Goal: Information Seeking & Learning: Learn about a topic

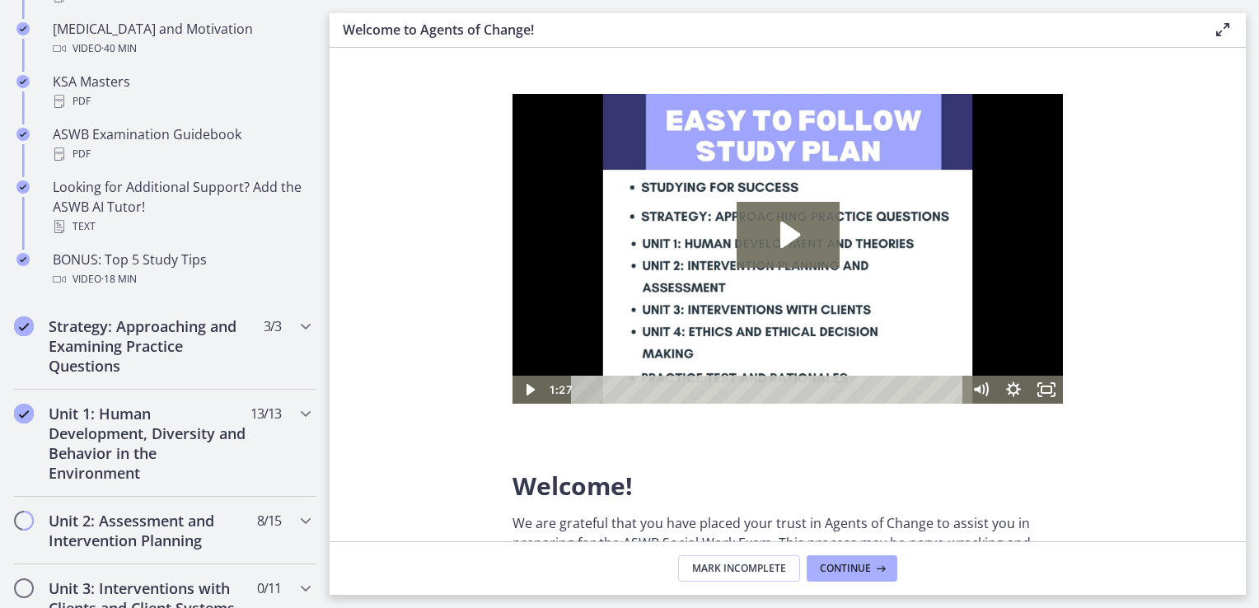
scroll to position [736, 0]
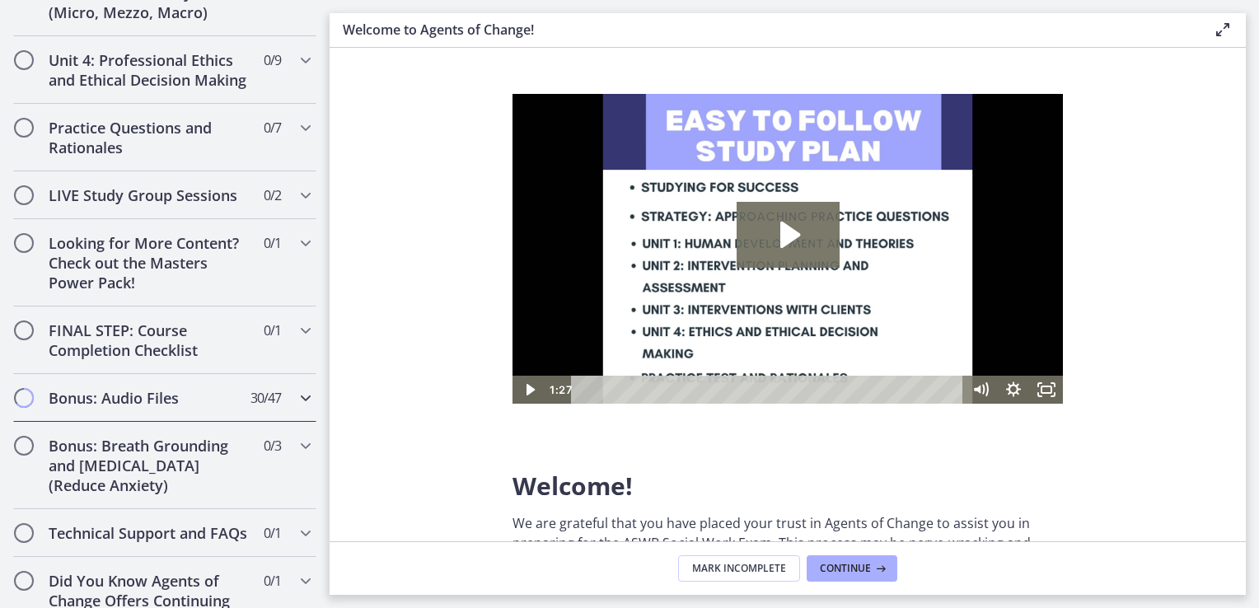
click at [214, 408] on h2 "Bonus: Audio Files" at bounding box center [149, 398] width 201 height 20
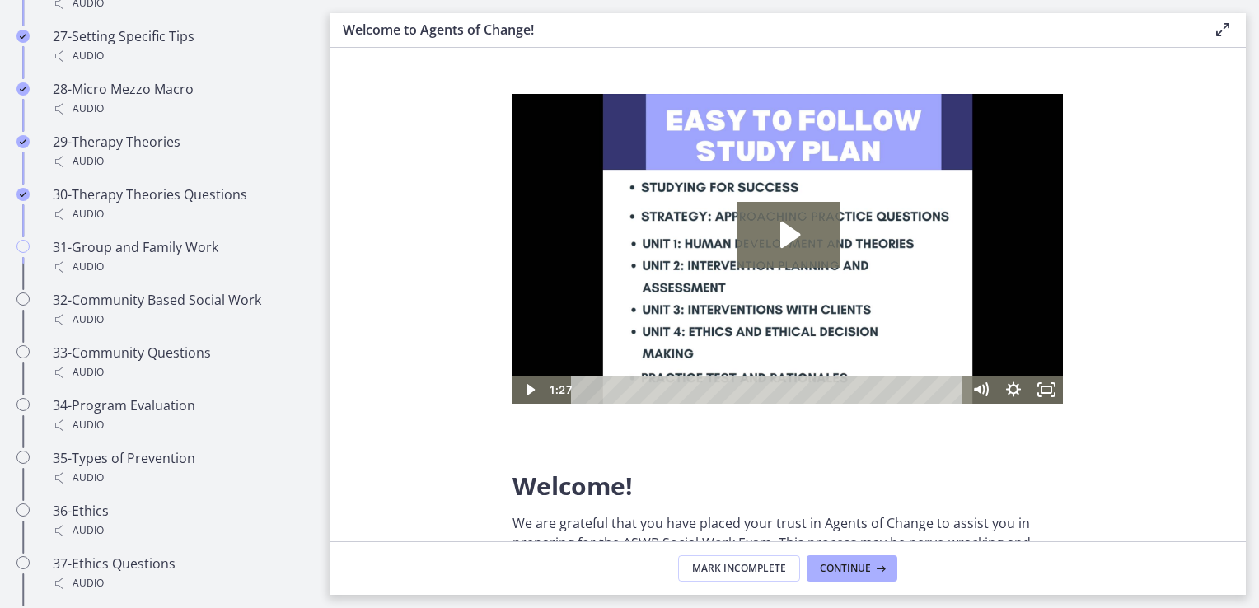
scroll to position [2561, 0]
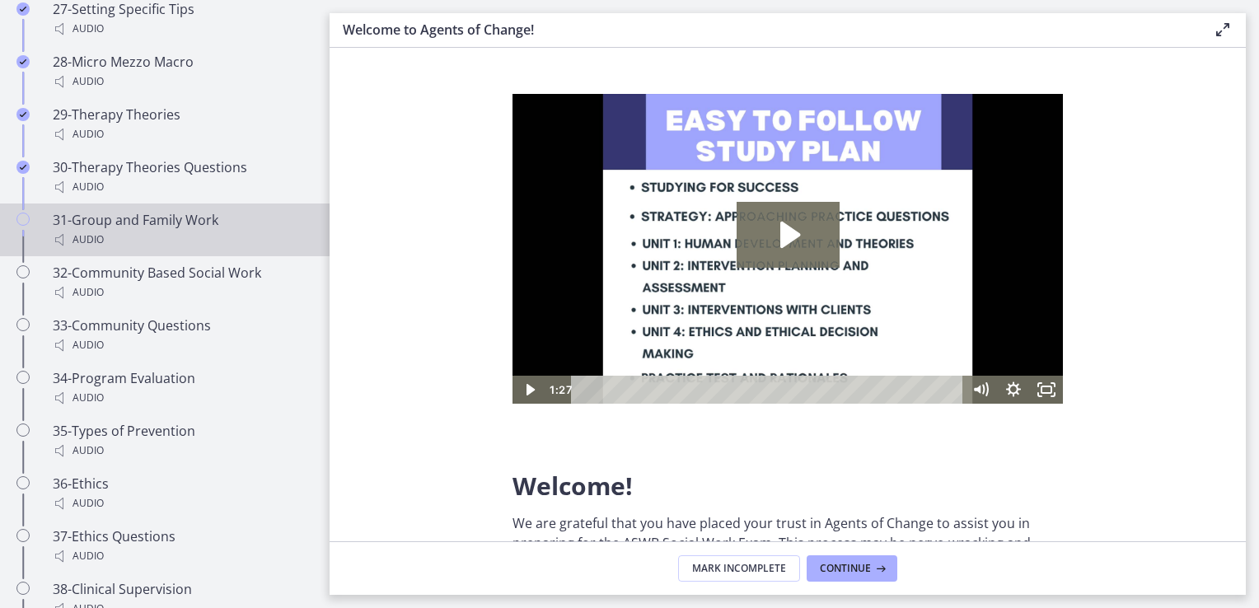
click at [181, 238] on div "Audio" at bounding box center [181, 240] width 257 height 20
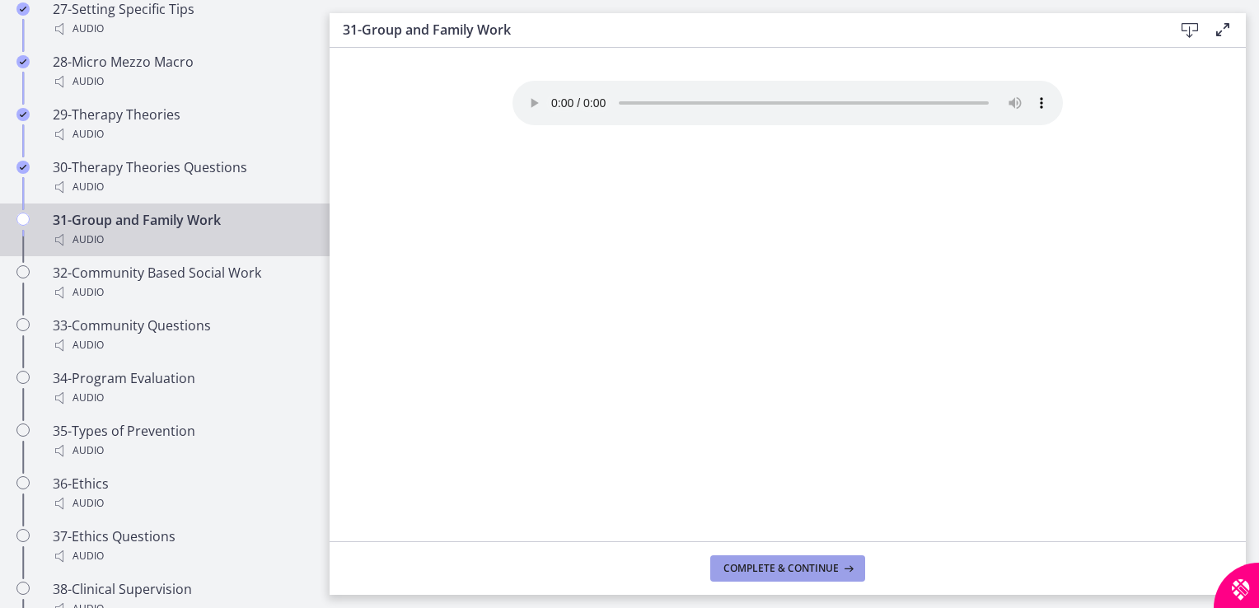
click at [761, 569] on span "Complete & continue" at bounding box center [781, 568] width 115 height 13
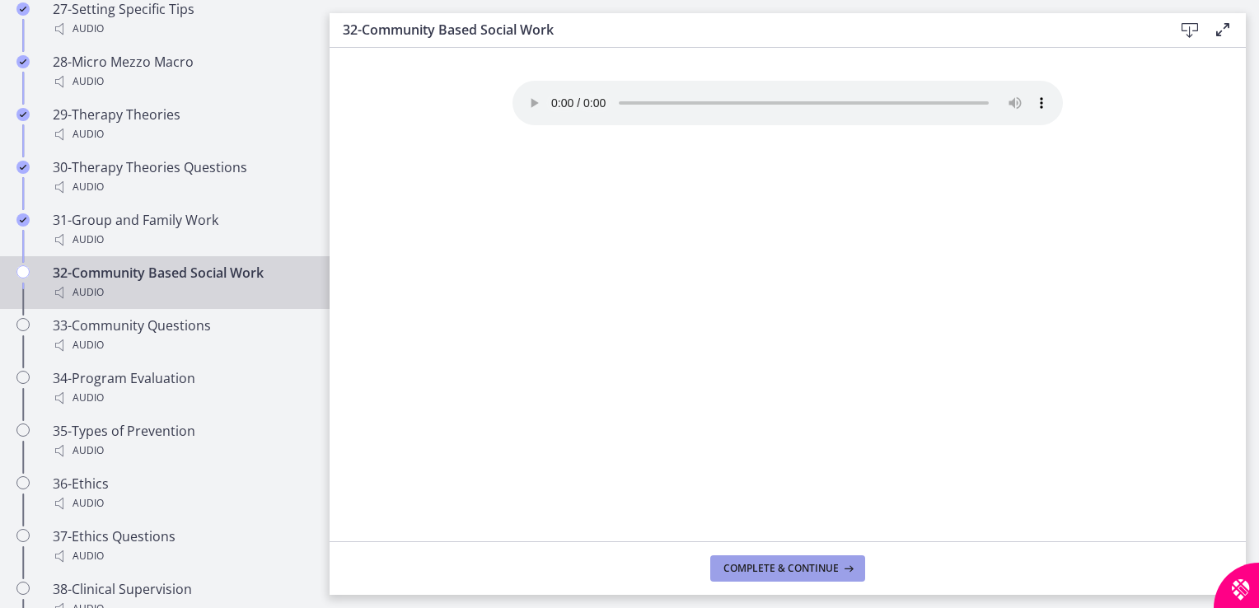
click at [844, 569] on icon at bounding box center [847, 568] width 16 height 13
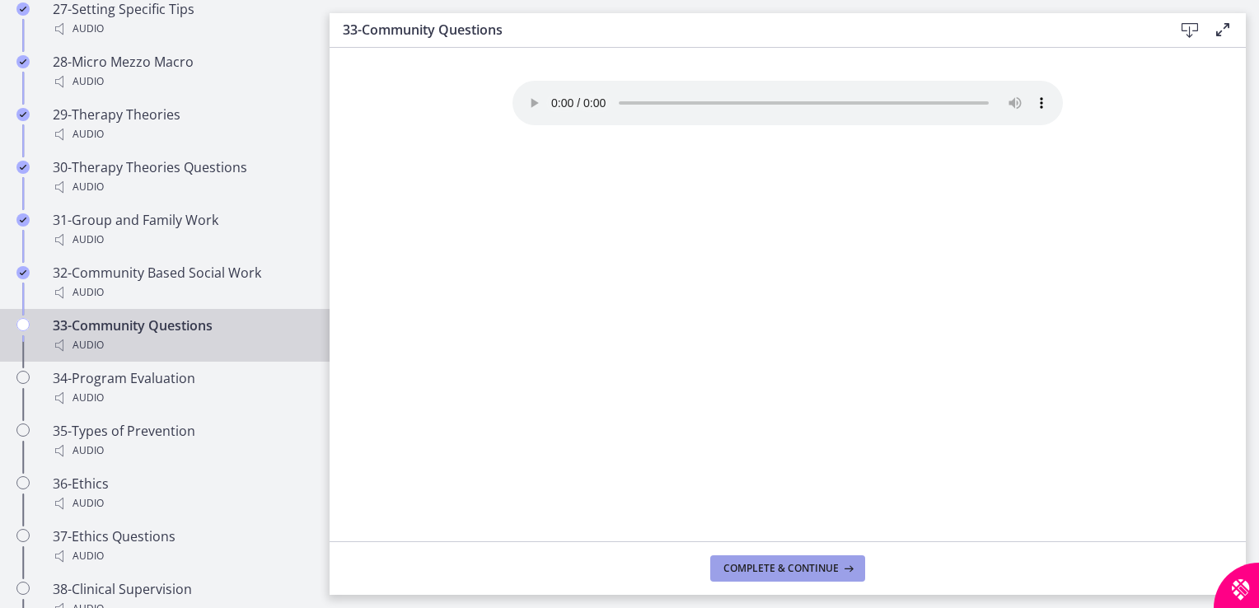
click at [780, 574] on span "Complete & continue" at bounding box center [781, 568] width 115 height 13
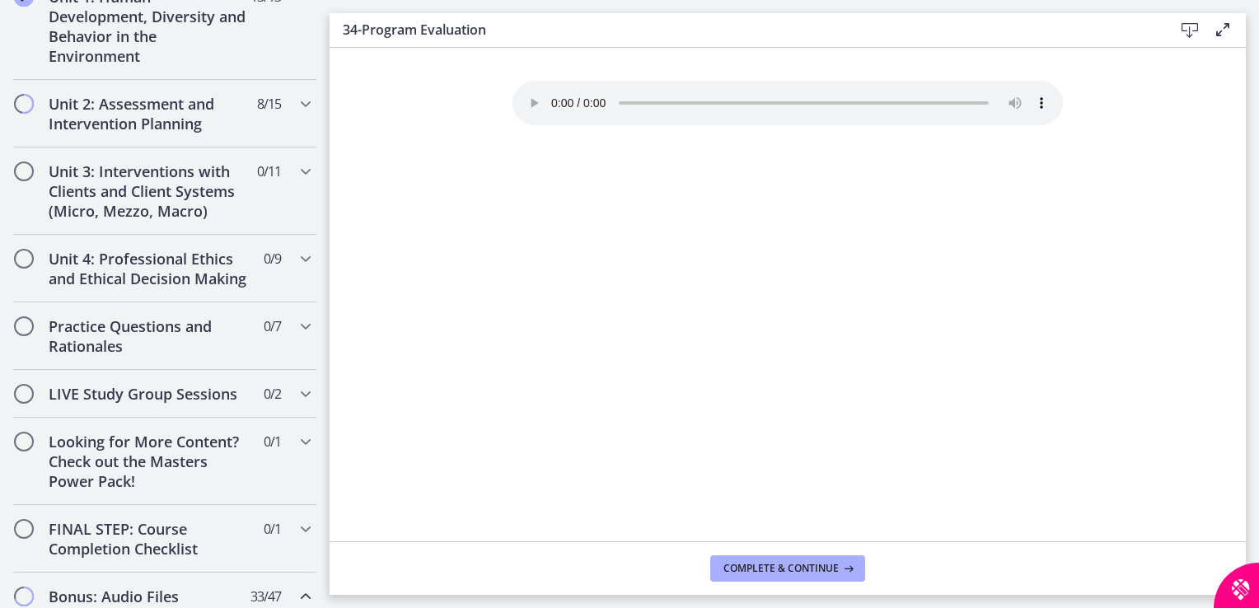
scroll to position [488, 0]
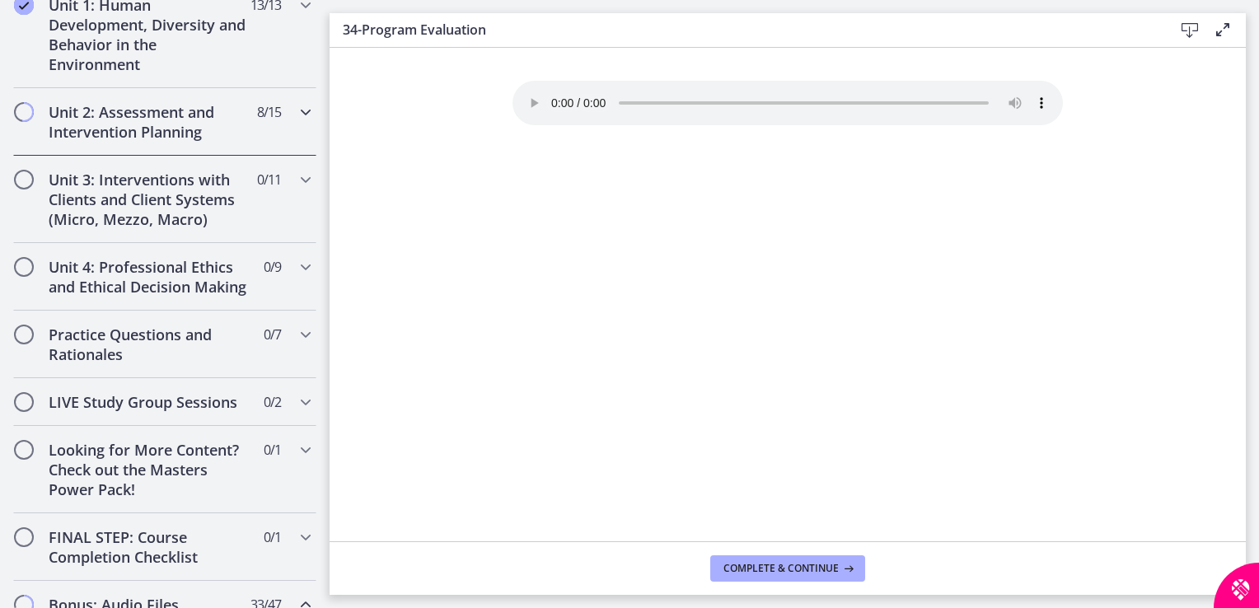
click at [269, 130] on div "Unit 2: Assessment and Intervention Planning 8 / 15 Completed" at bounding box center [164, 122] width 303 height 68
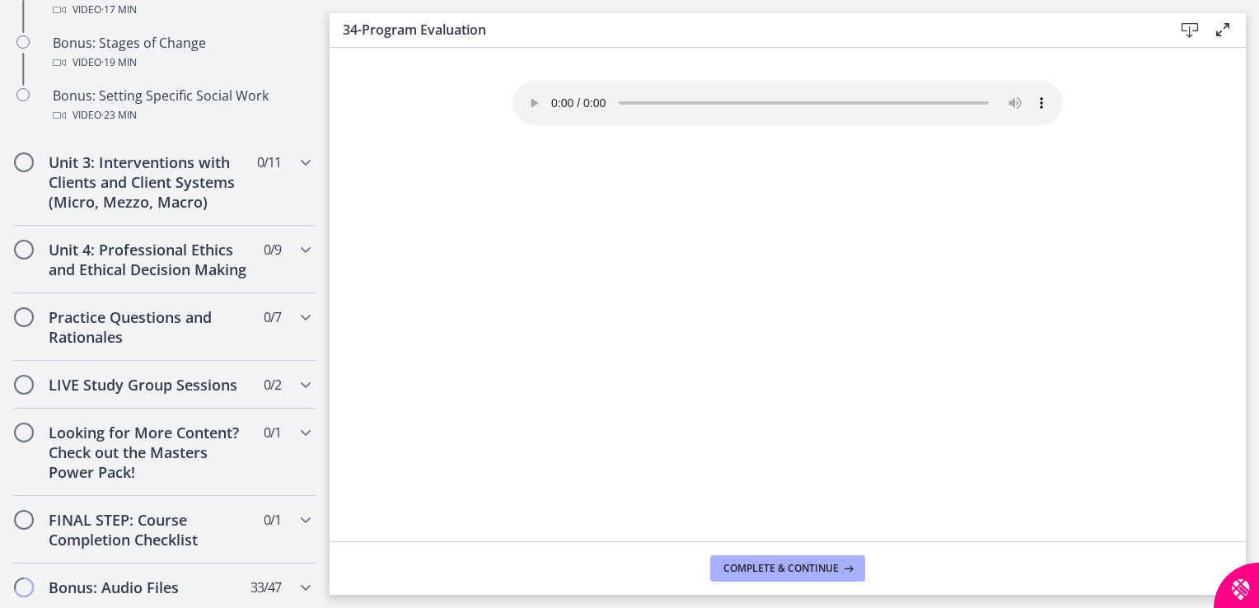
scroll to position [1546, 0]
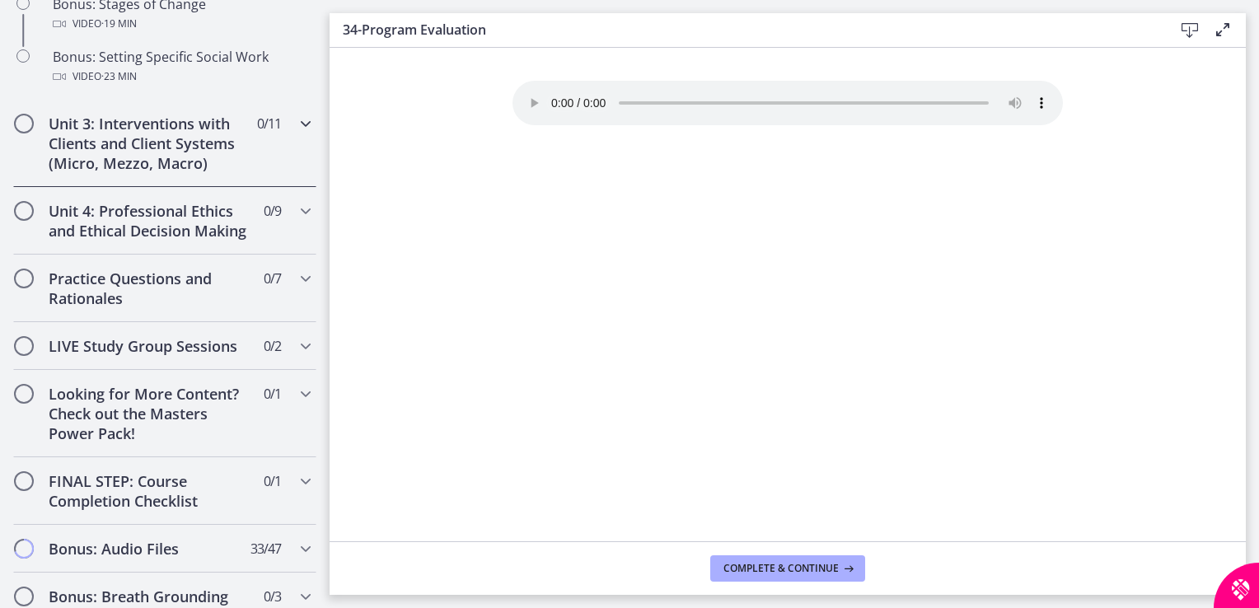
click at [238, 174] on div "Unit 3: Interventions with Clients and Client Systems (Micro, Mezzo, Macro) 0 /…" at bounding box center [164, 143] width 303 height 87
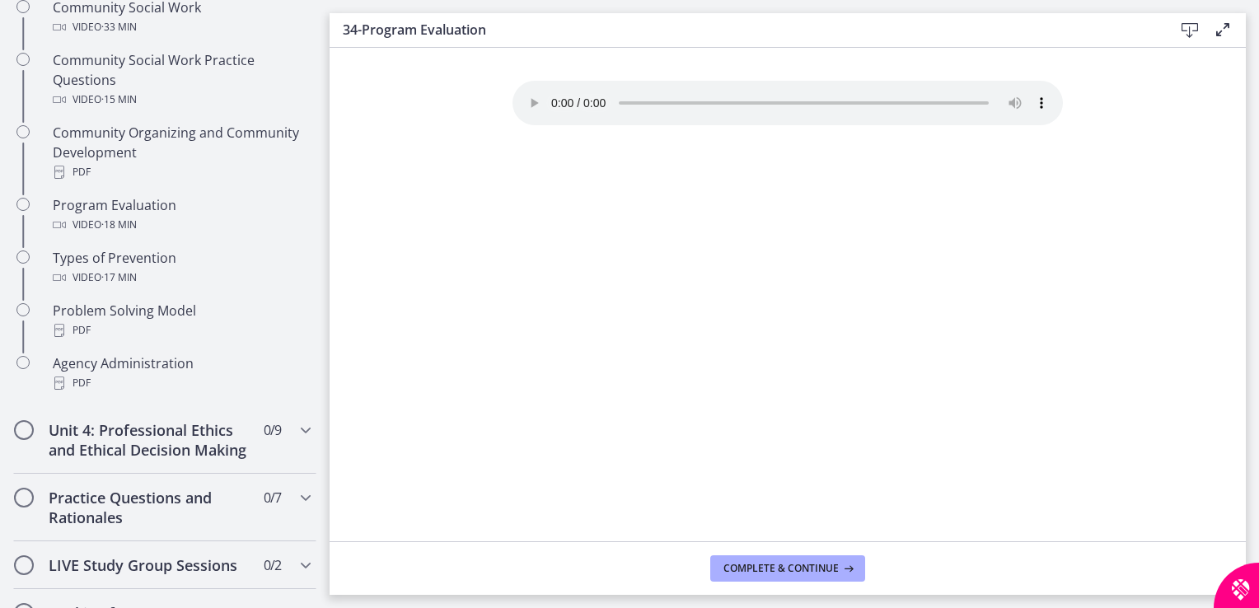
scroll to position [1000, 0]
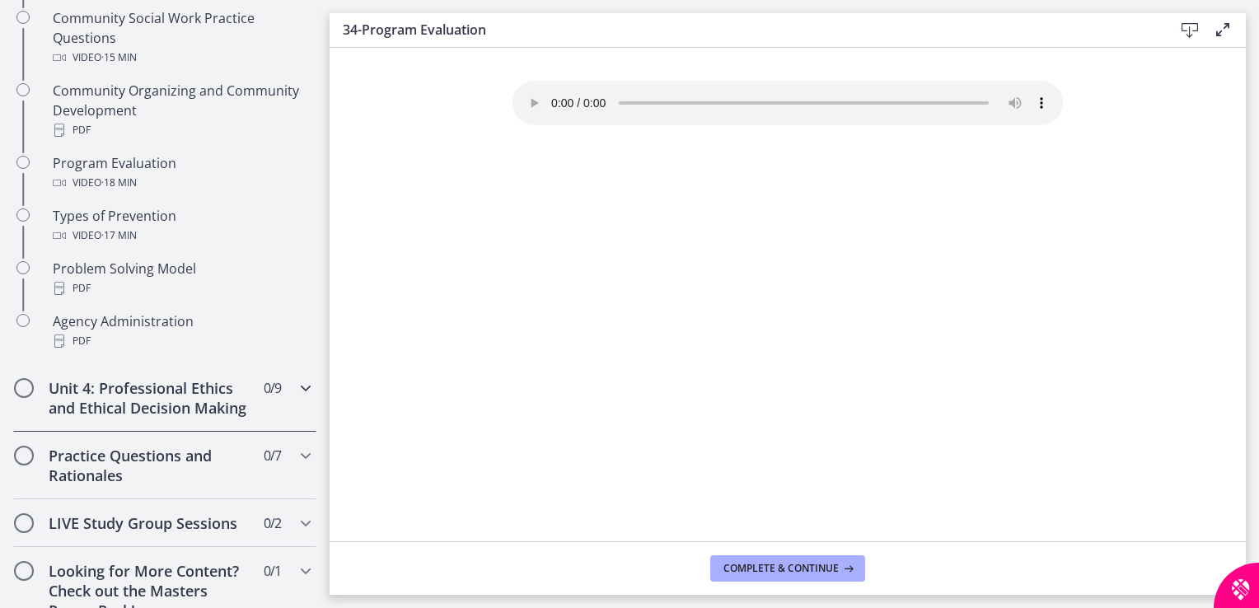
click at [283, 410] on div "Unit 4: Professional Ethics and Ethical Decision Making 0 / 9 Completed" at bounding box center [164, 398] width 303 height 68
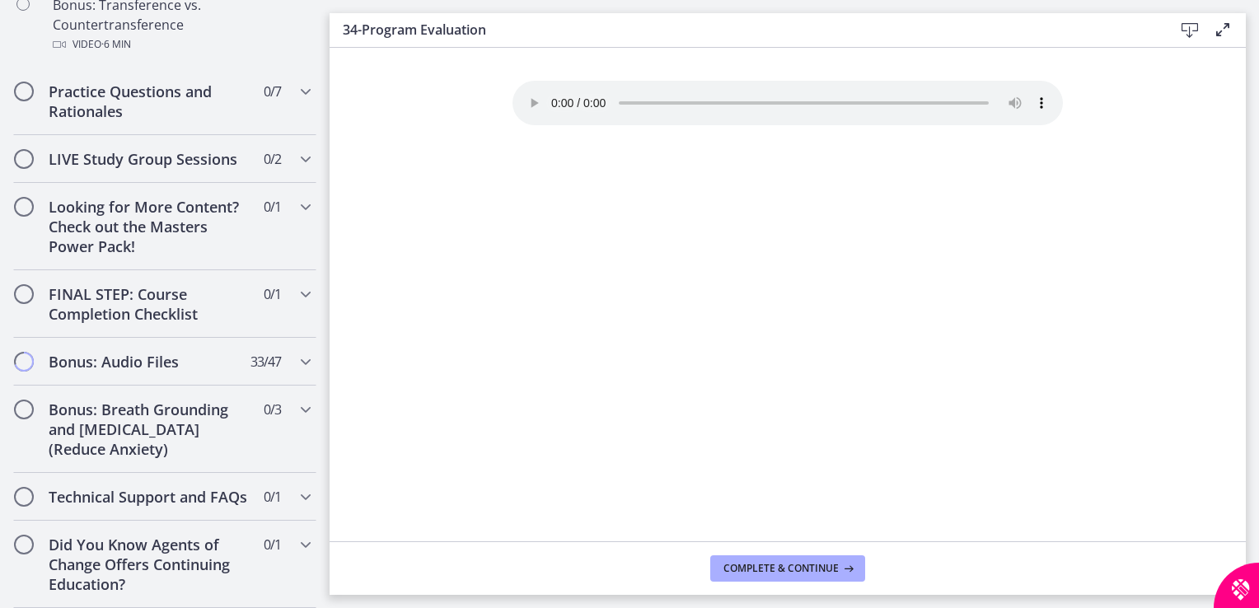
scroll to position [1292, 0]
